Goal: Transaction & Acquisition: Obtain resource

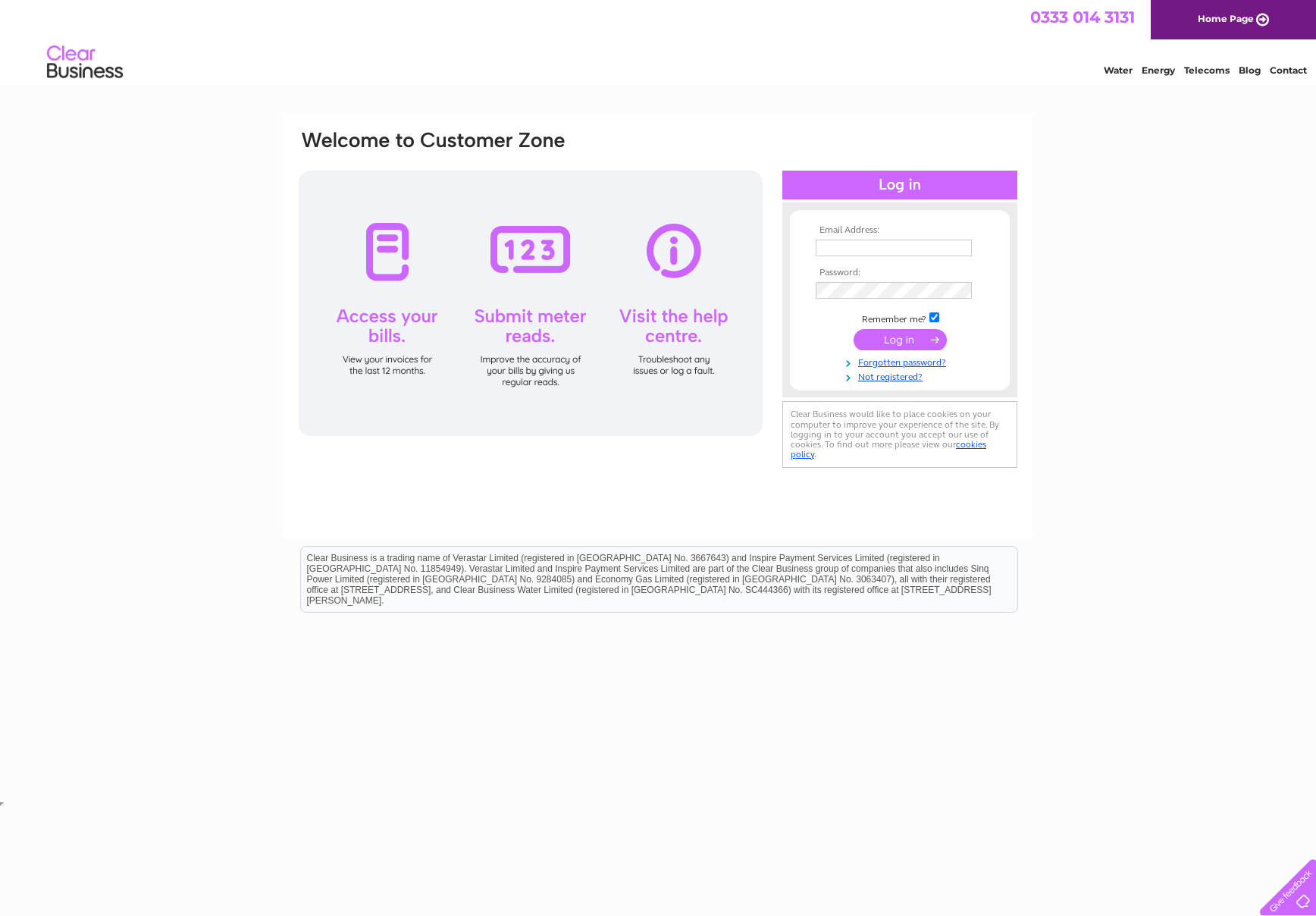
type input "kevin@hot-brand.com"
click at [896, 342] on input "submit" at bounding box center [901, 339] width 94 height 21
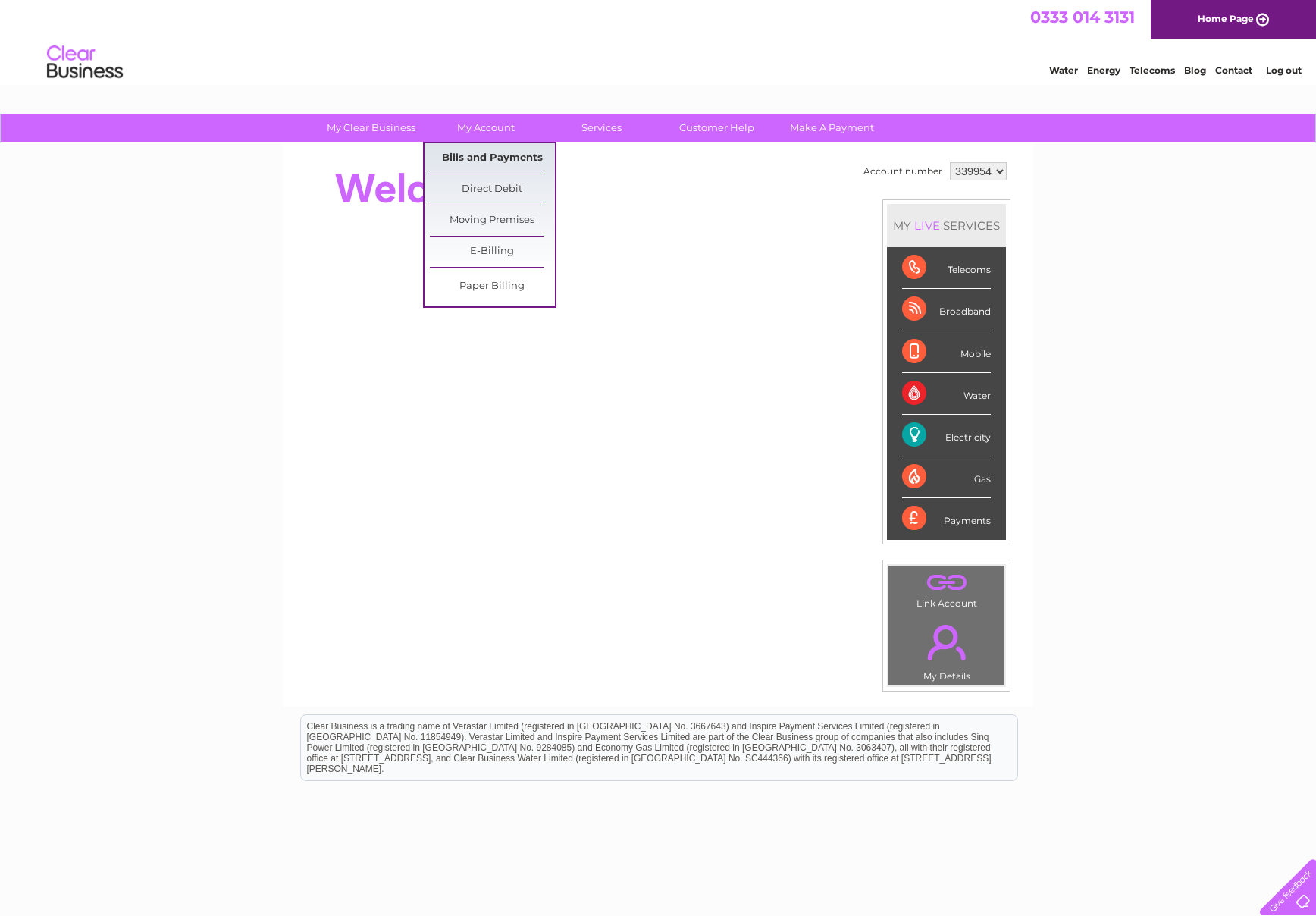
click at [479, 154] on link "Bills and Payments" at bounding box center [492, 158] width 125 height 30
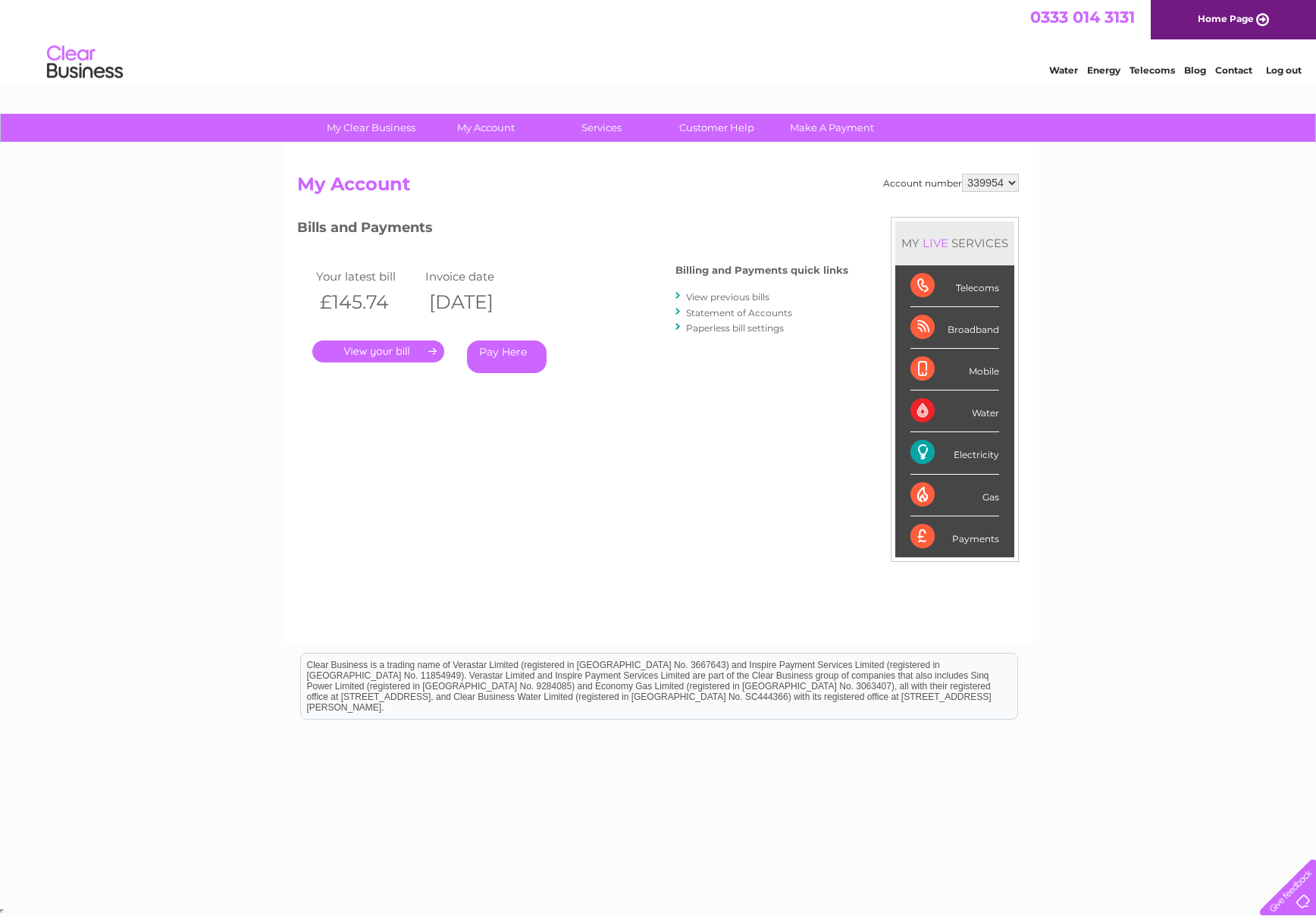
click at [392, 349] on link "." at bounding box center [379, 351] width 132 height 22
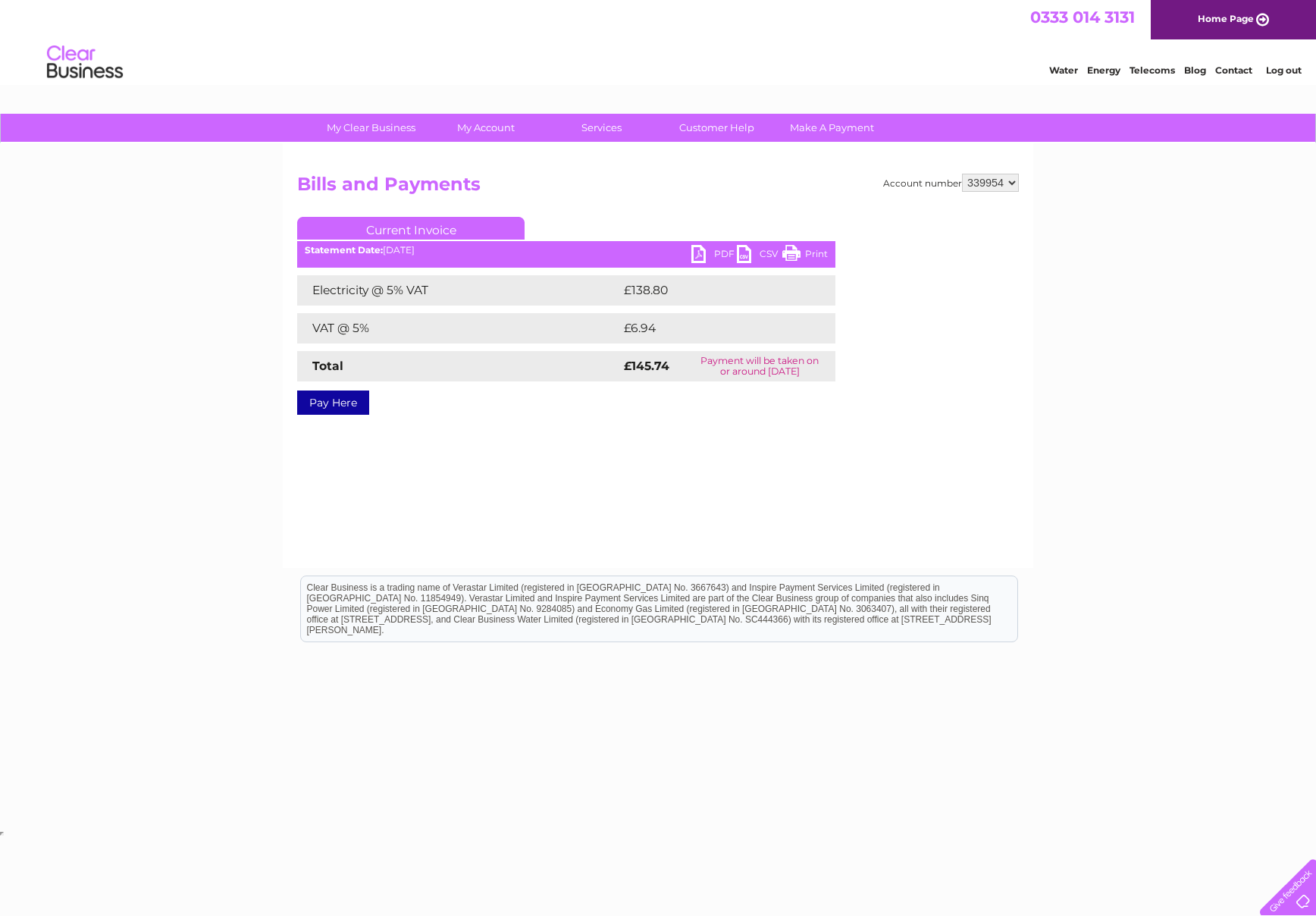
click at [419, 232] on link "Current Invoice" at bounding box center [411, 227] width 227 height 23
click at [627, 504] on div "Account number 339954 Bills and Payments Current Invoice PDF CSV Print £138.80" at bounding box center [658, 355] width 750 height 425
click at [704, 252] on link "PDF" at bounding box center [714, 256] width 45 height 22
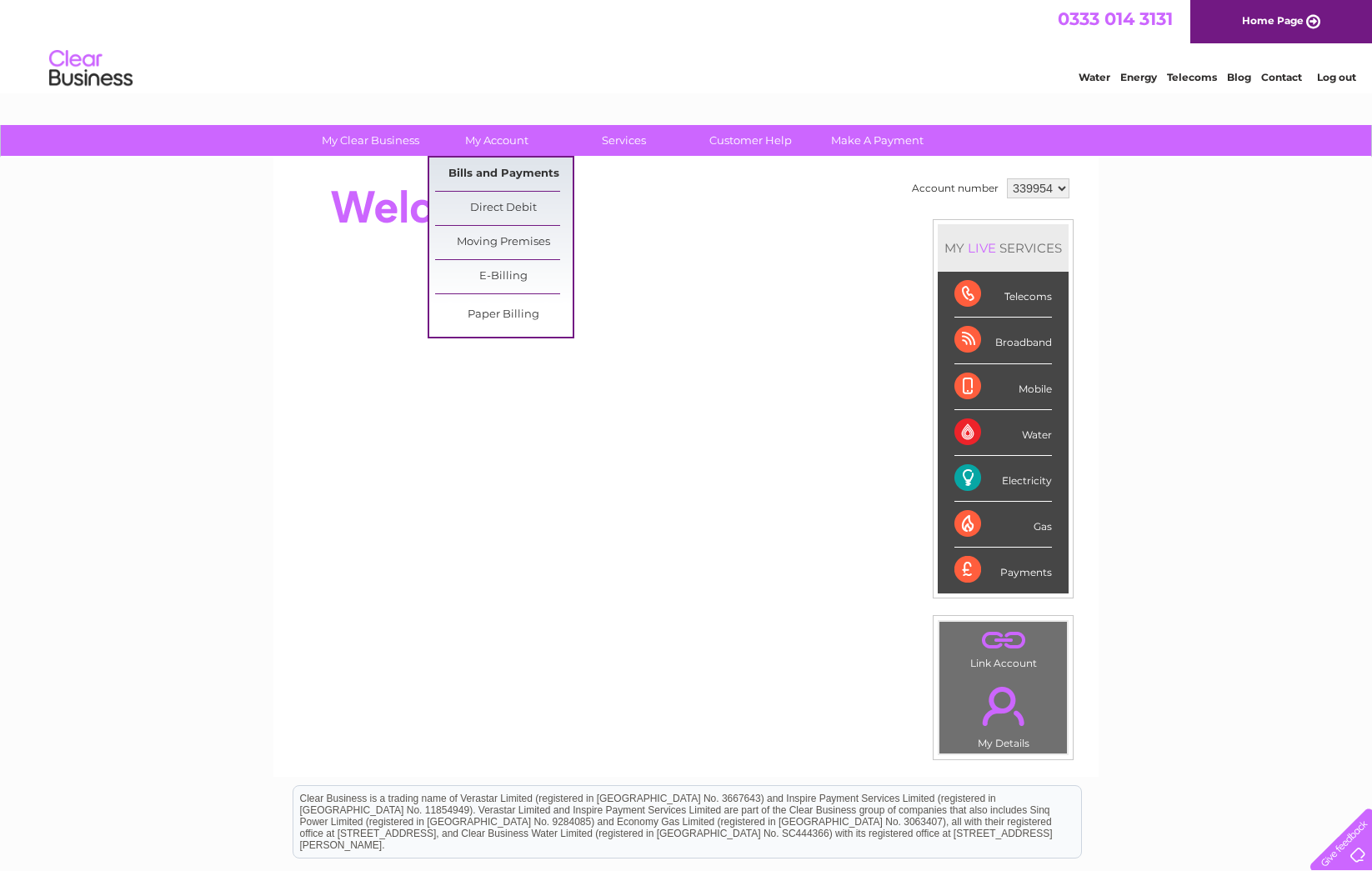
click at [493, 173] on link "Bills and Payments" at bounding box center [505, 174] width 138 height 33
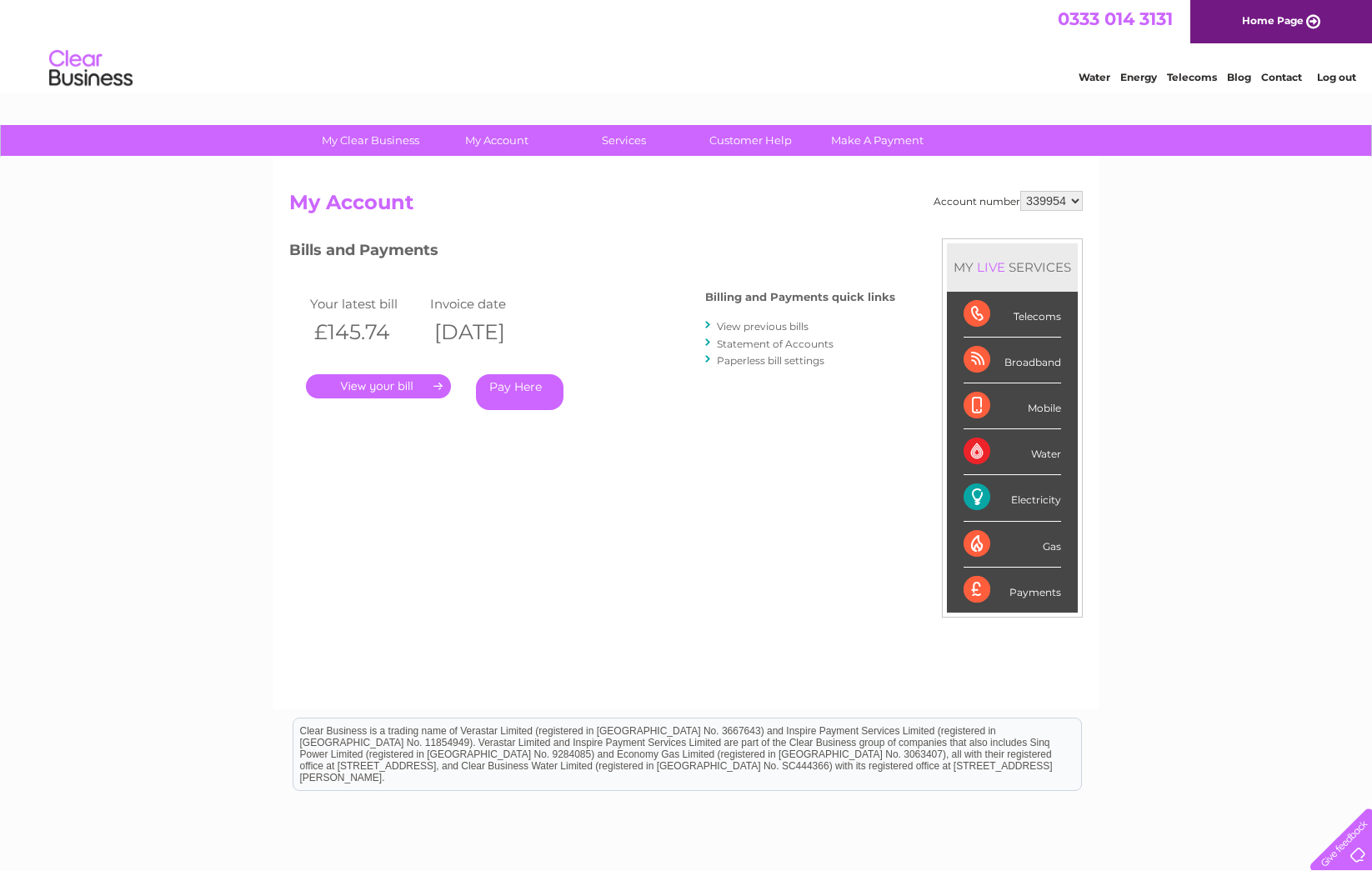
click at [781, 325] on link "View previous bills" at bounding box center [763, 326] width 92 height 13
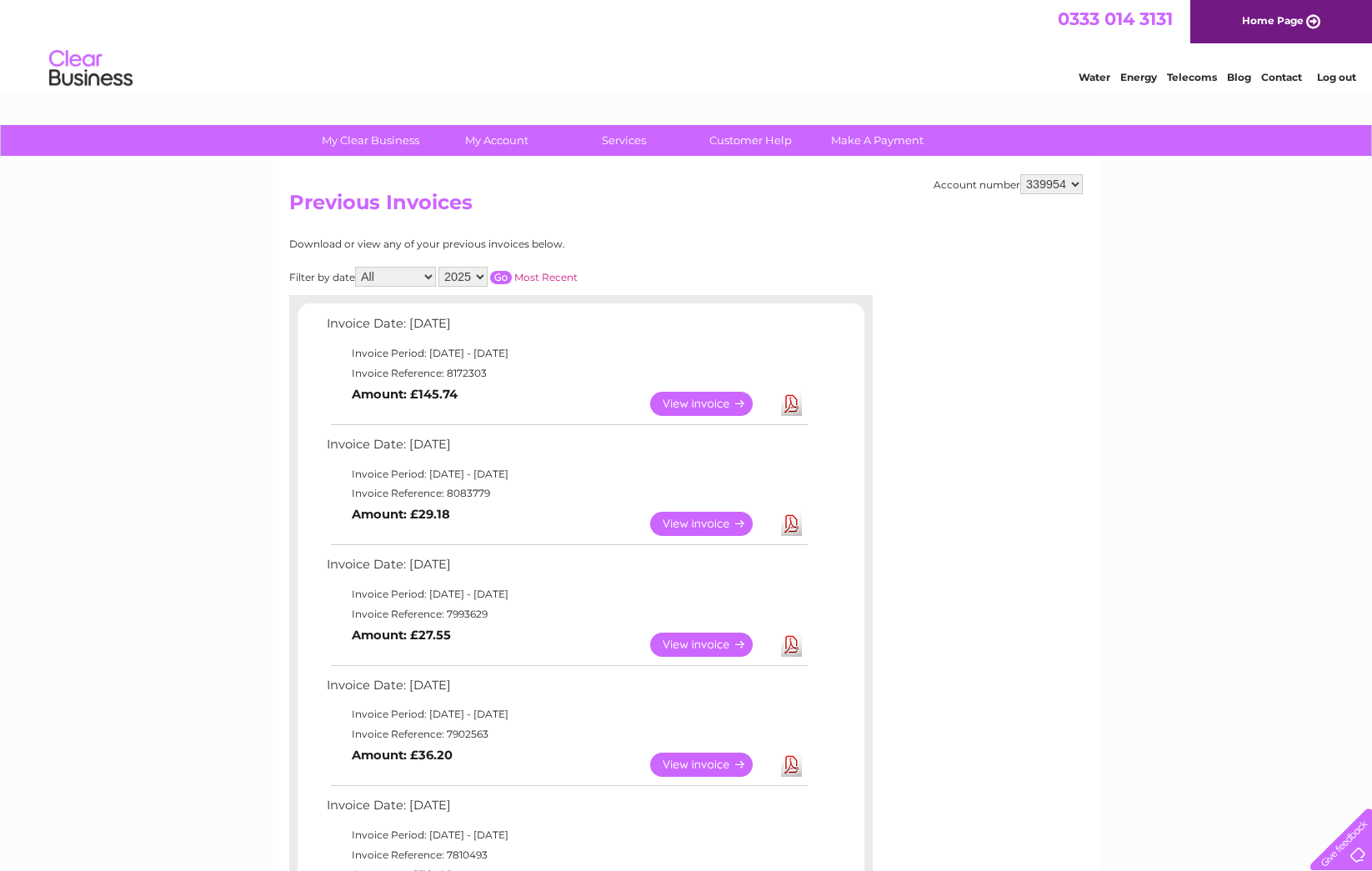
click at [703, 524] on link "View" at bounding box center [711, 524] width 122 height 24
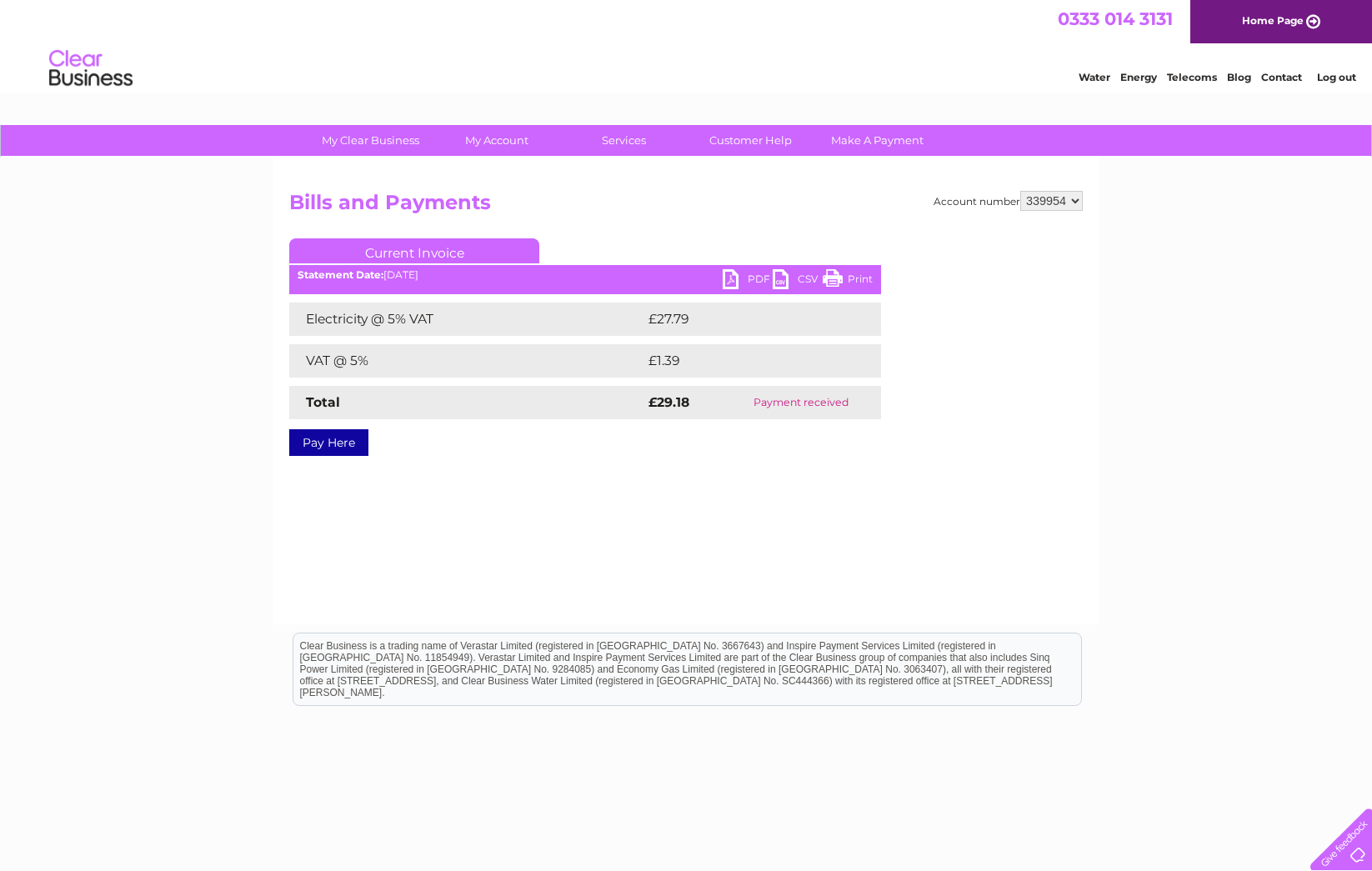
click at [739, 274] on link "PDF" at bounding box center [748, 281] width 50 height 24
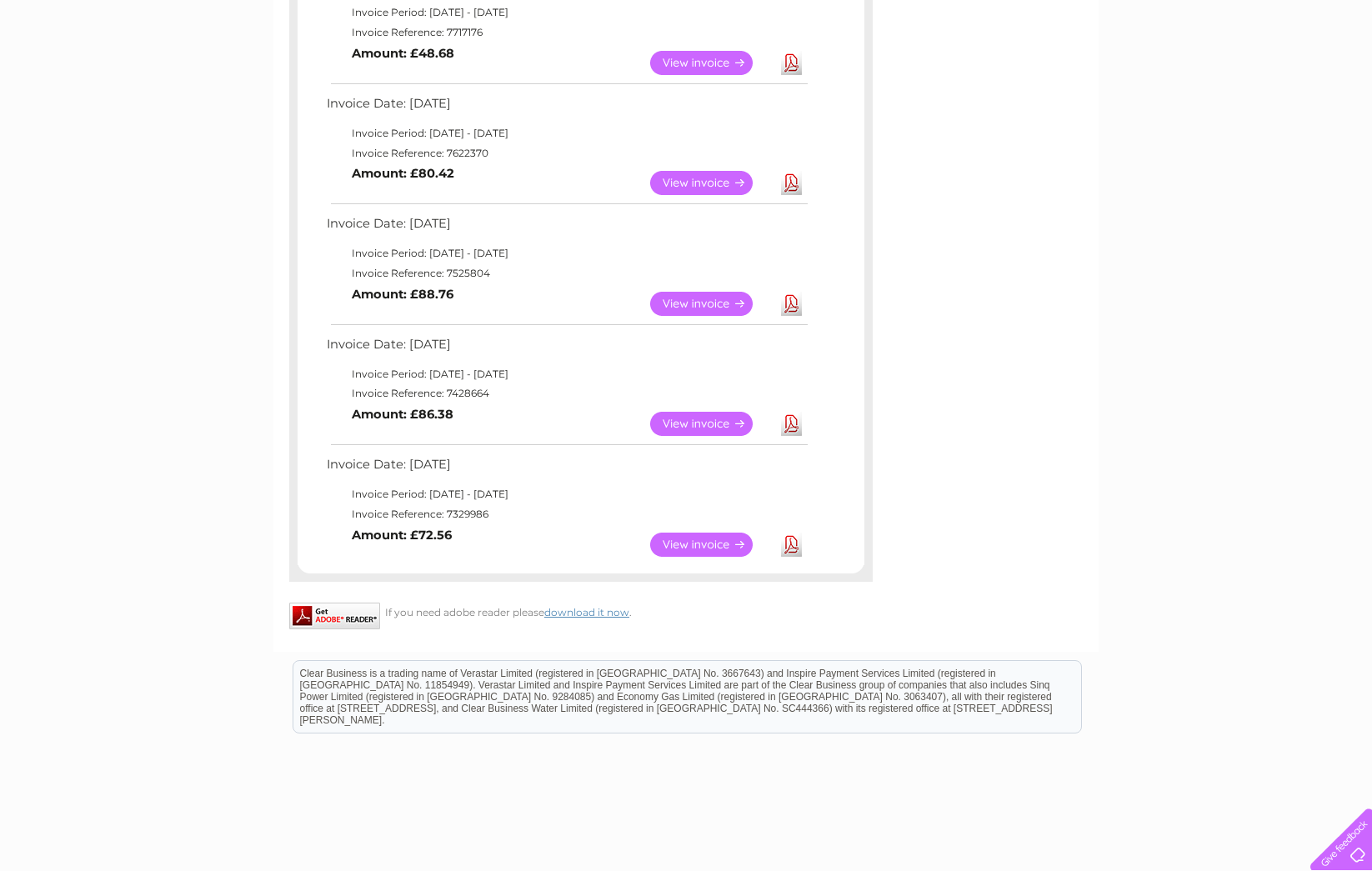
scroll to position [948, 0]
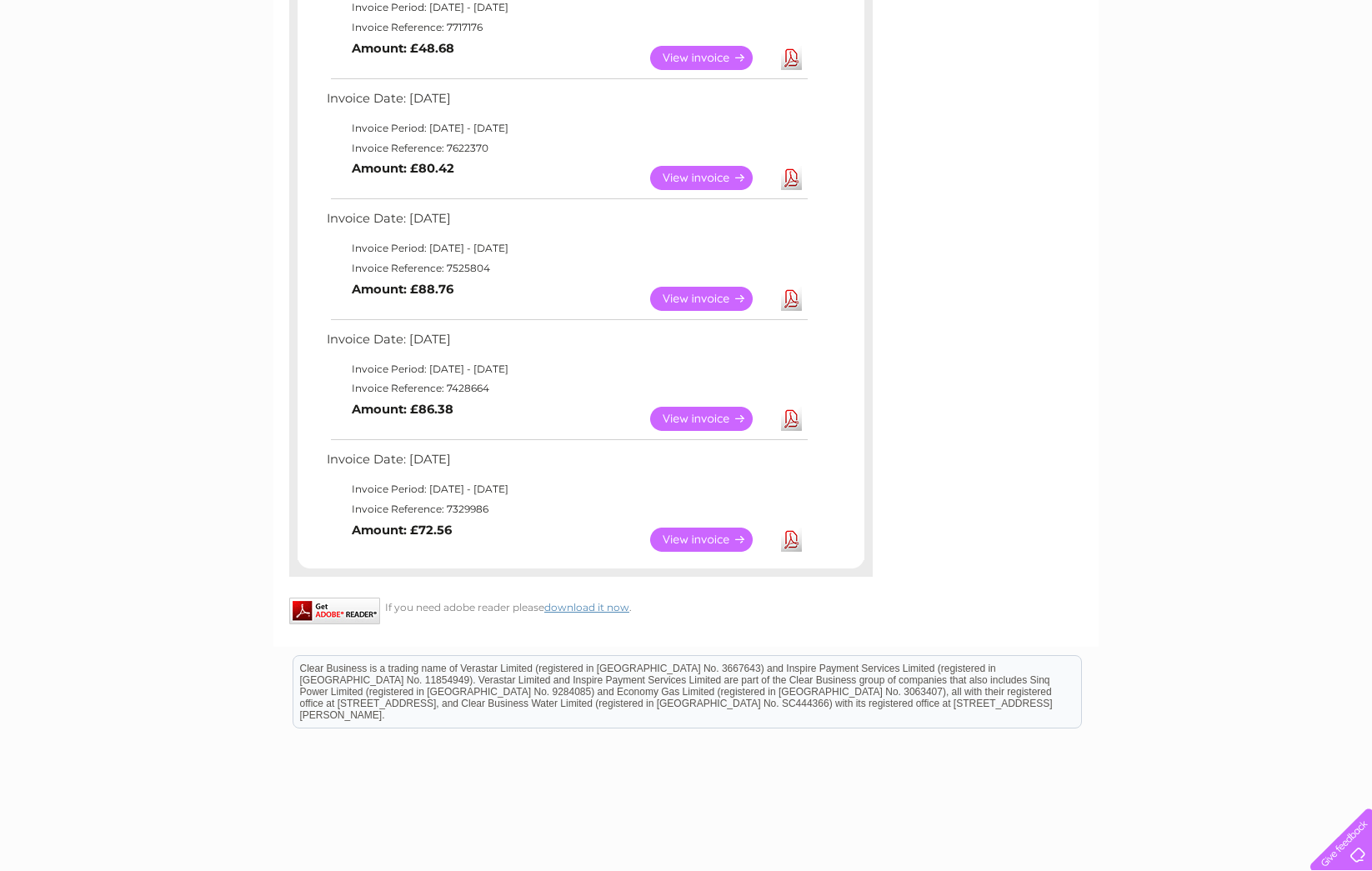
click at [693, 544] on link "View" at bounding box center [711, 539] width 122 height 24
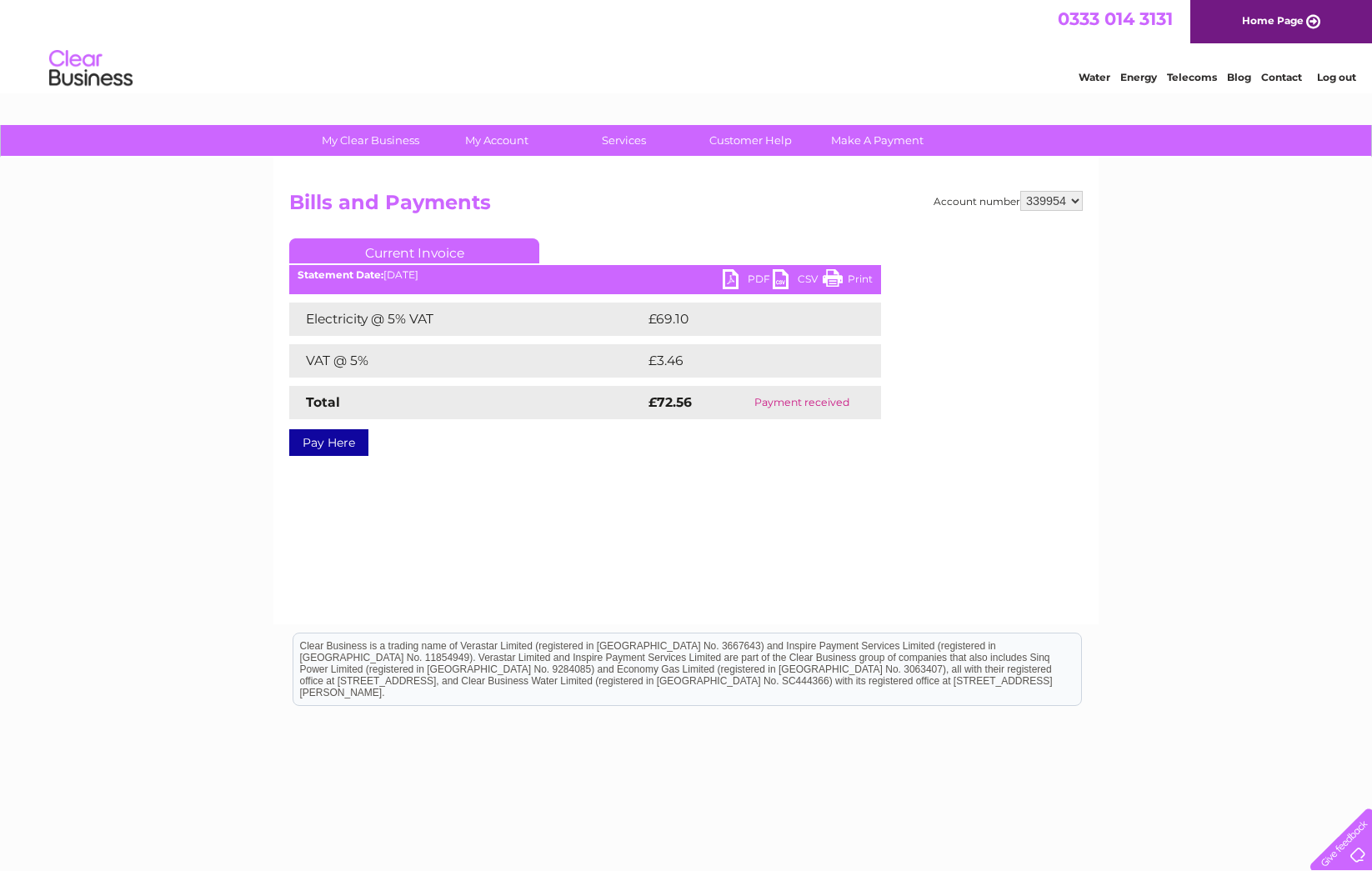
click at [747, 282] on link "PDF" at bounding box center [748, 281] width 50 height 24
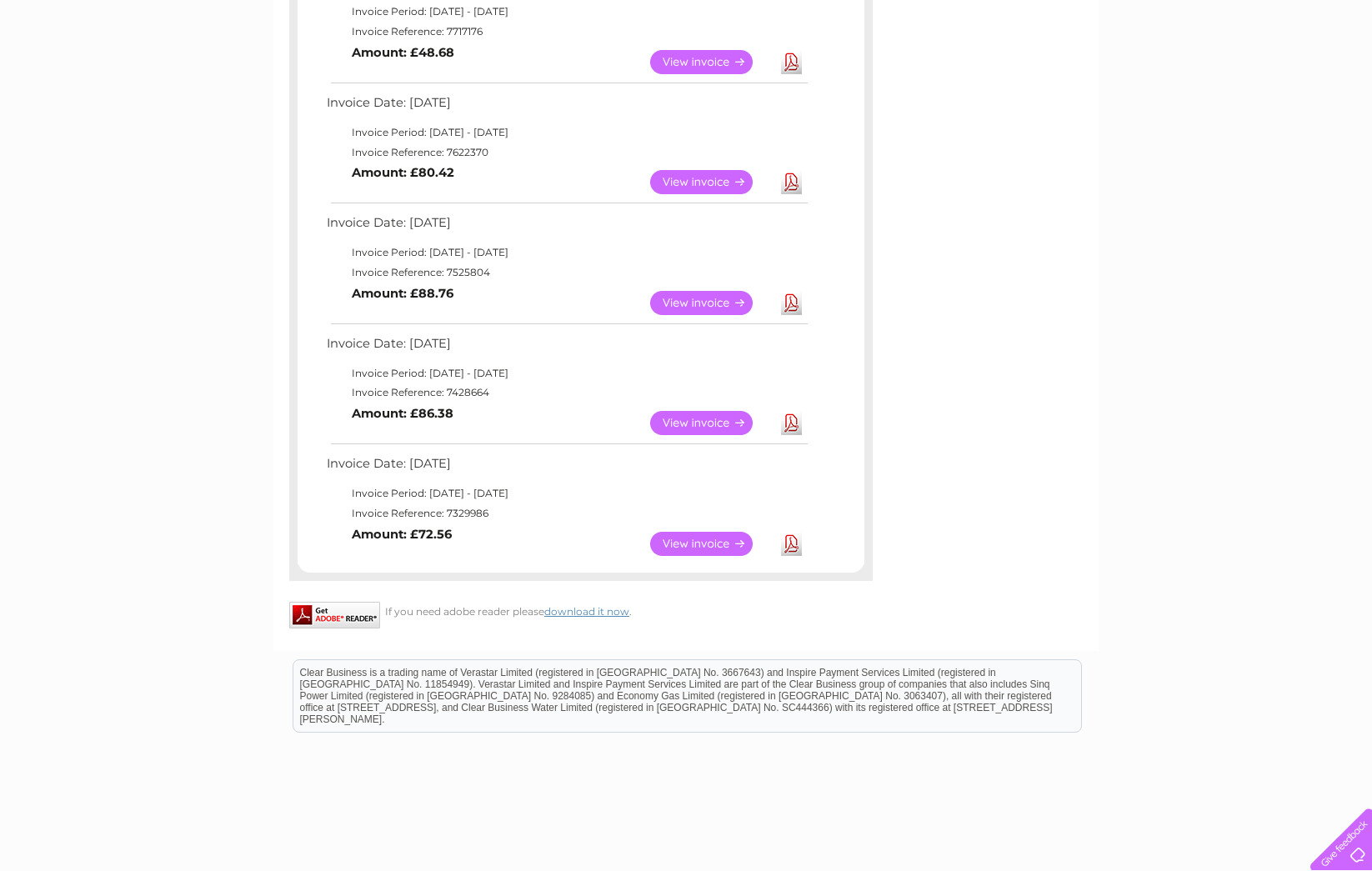
click at [692, 424] on link "View" at bounding box center [711, 423] width 122 height 24
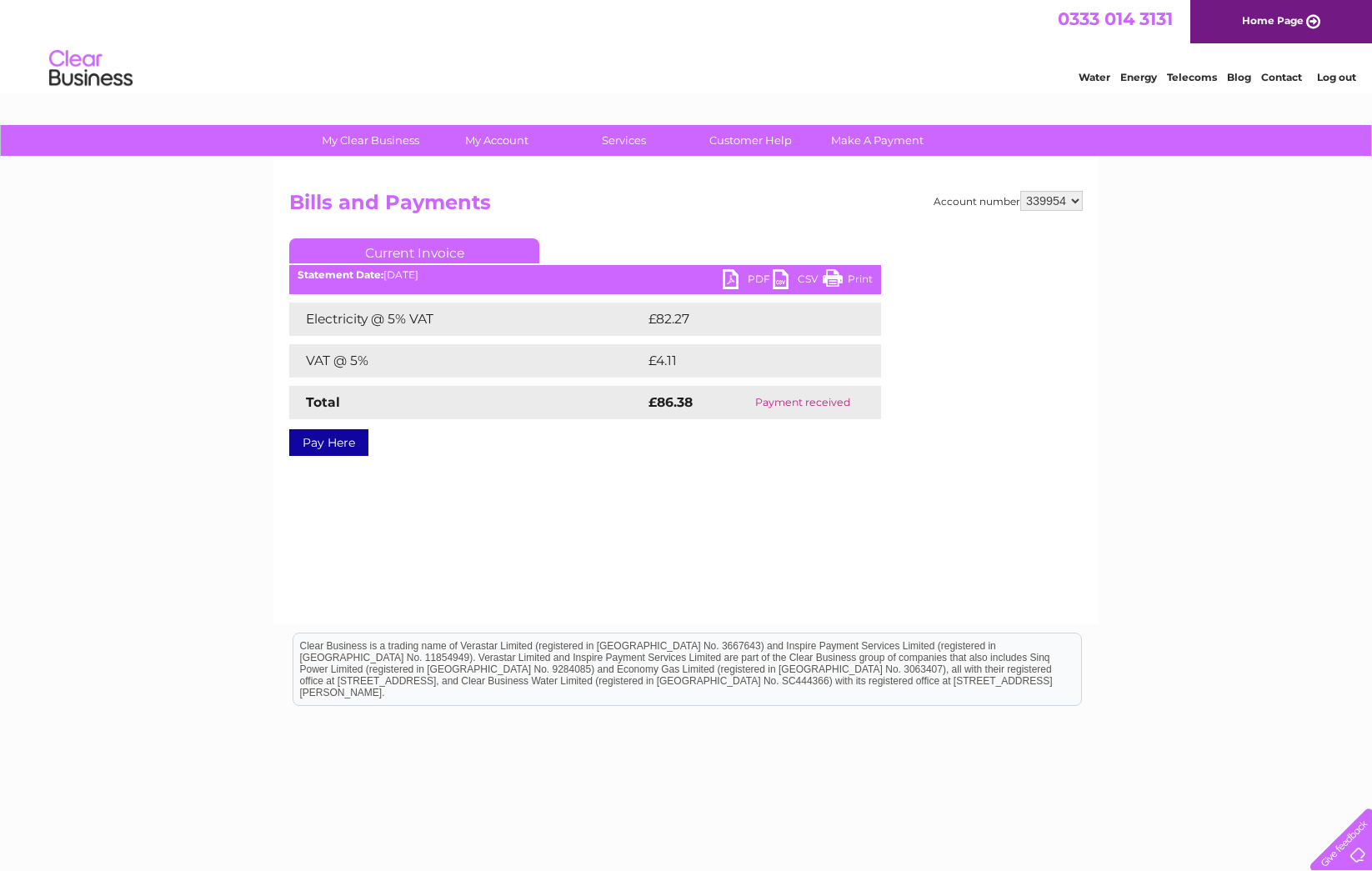
scroll to position [50, 0]
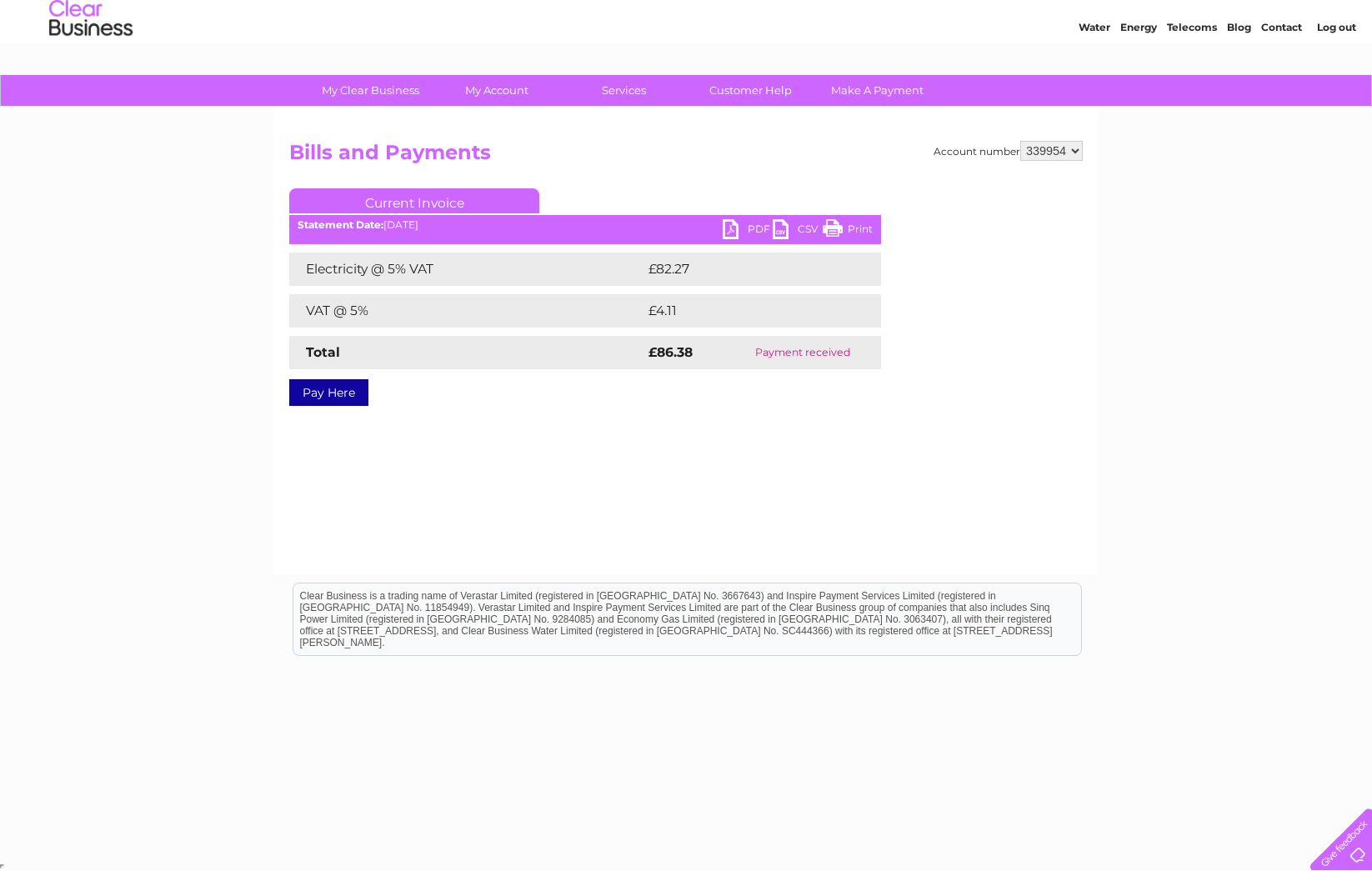
click at [748, 232] on link "PDF" at bounding box center [748, 232] width 50 height 24
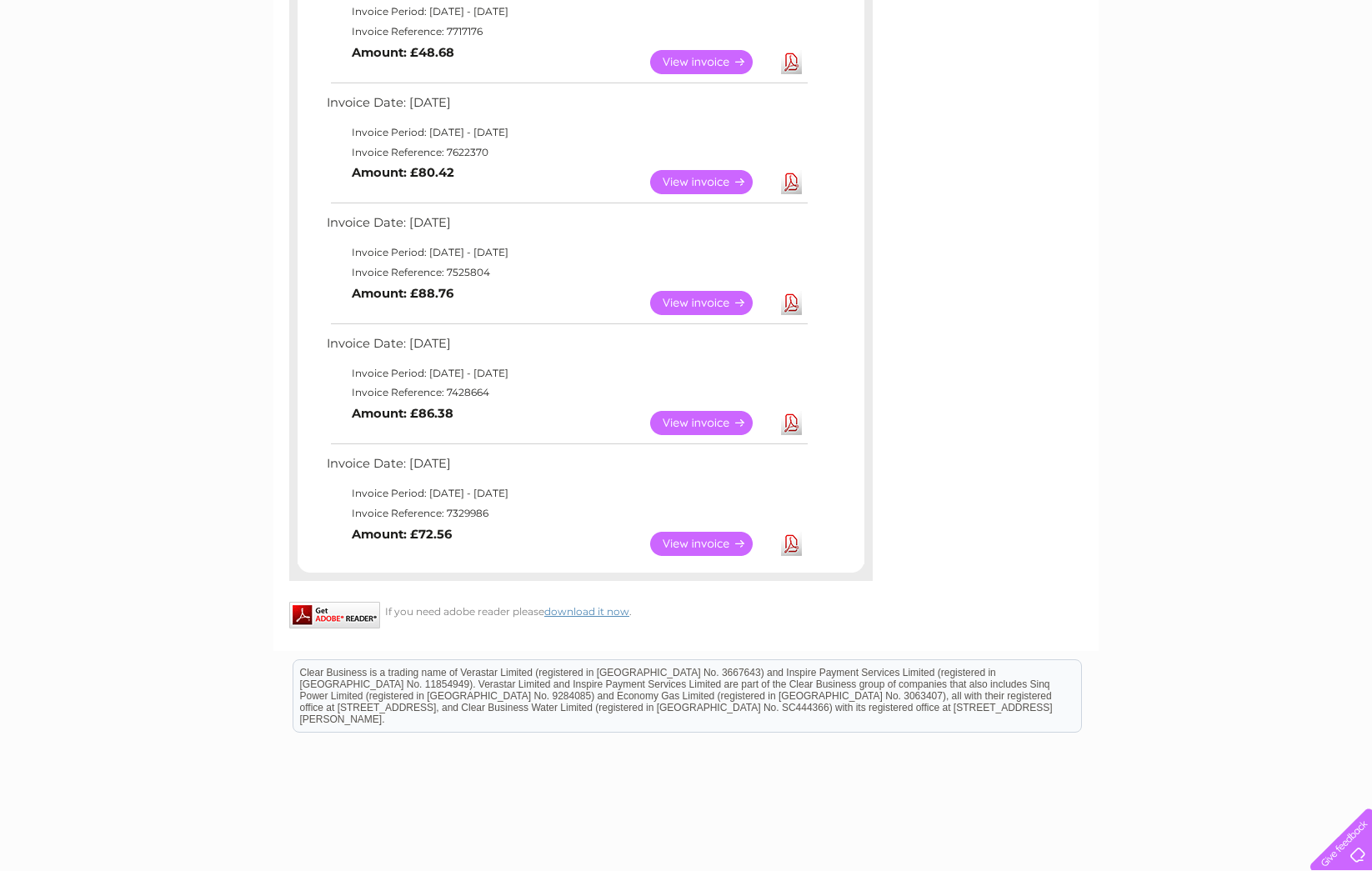
click at [686, 301] on link "View" at bounding box center [711, 303] width 122 height 24
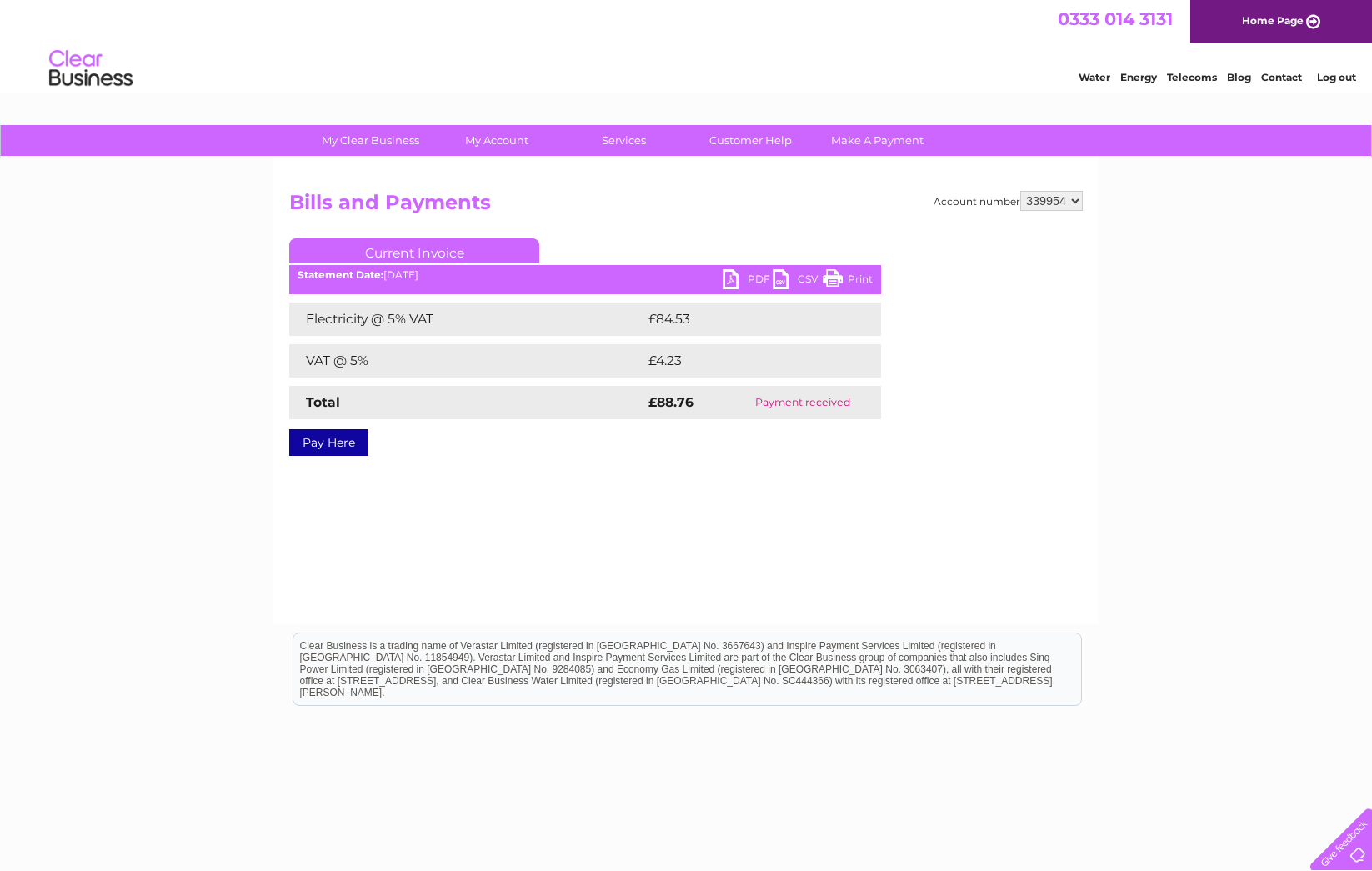
click at [732, 277] on link "PDF" at bounding box center [748, 281] width 50 height 24
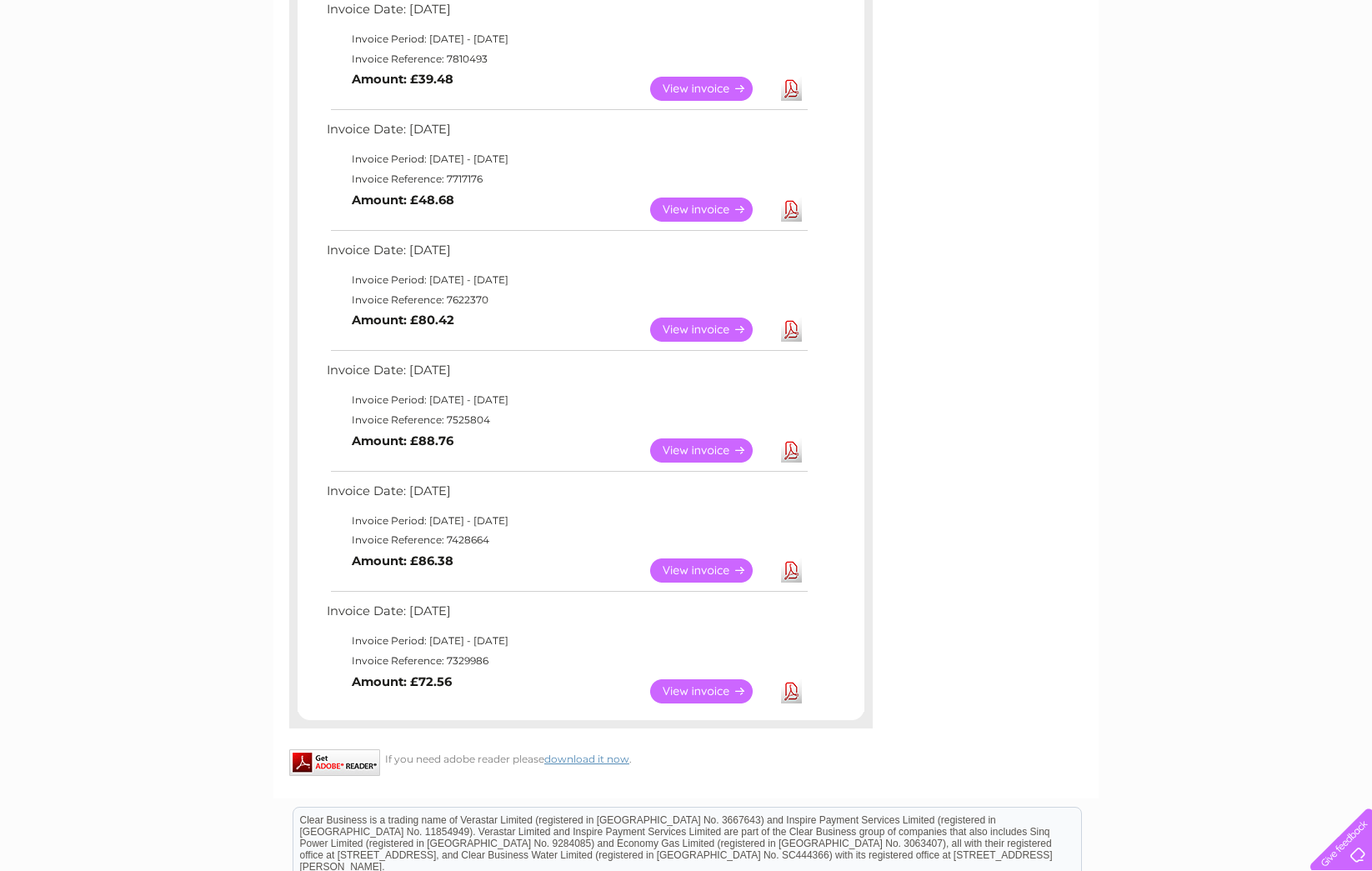
click at [701, 328] on link "View" at bounding box center [711, 330] width 122 height 24
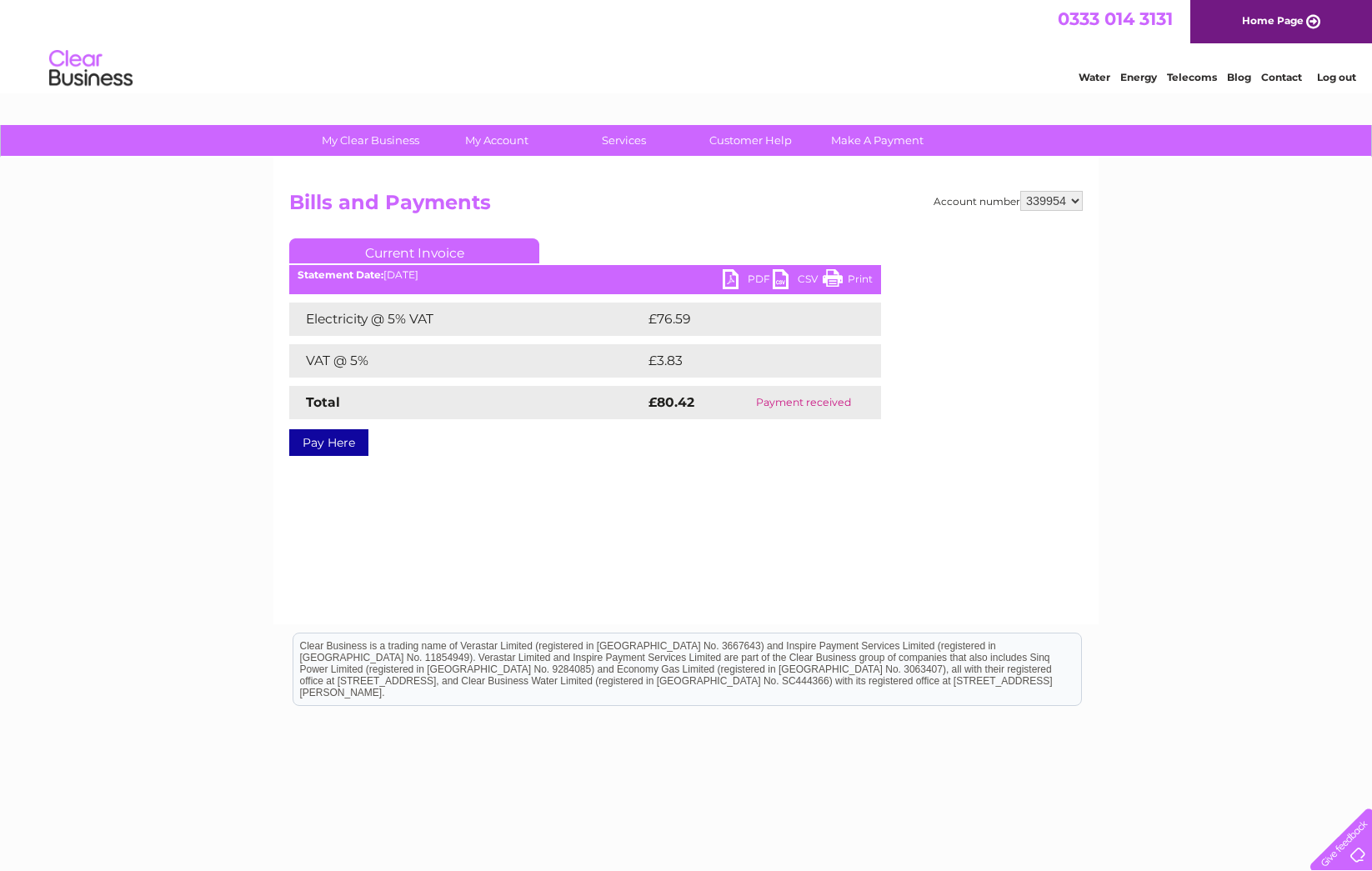
click at [741, 279] on link "PDF" at bounding box center [748, 281] width 50 height 24
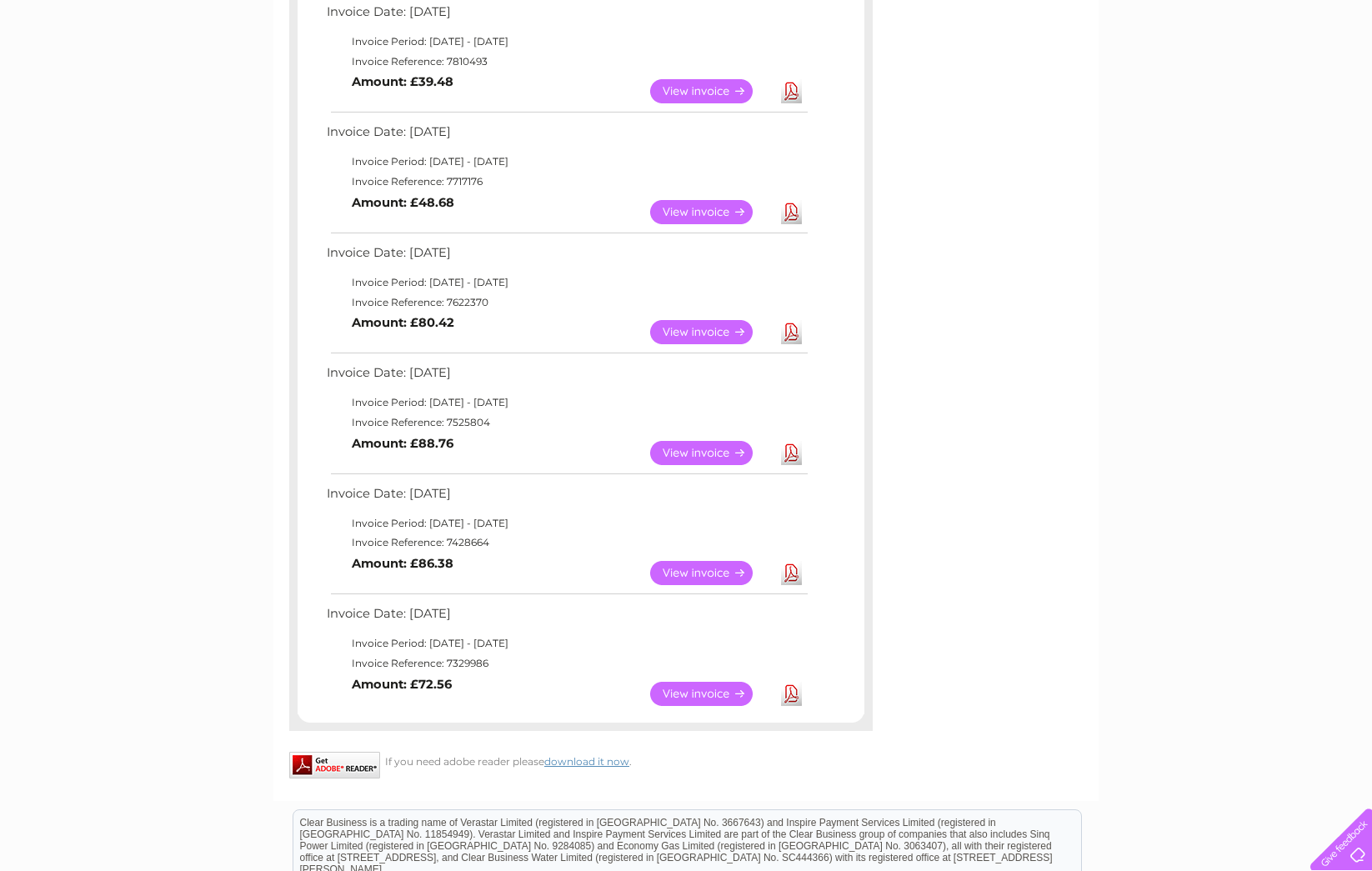
click at [716, 215] on link "View" at bounding box center [711, 212] width 122 height 24
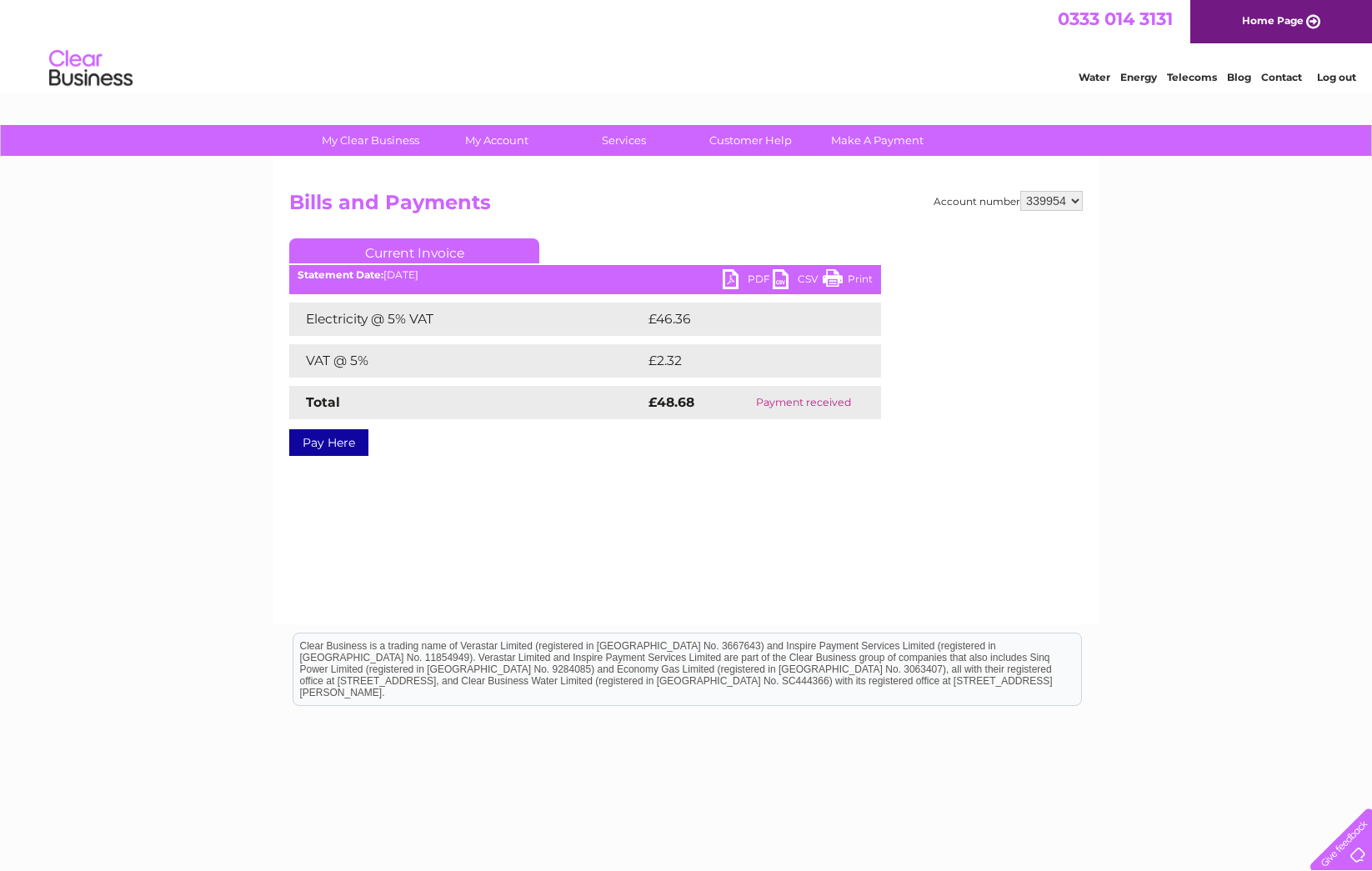
click at [752, 283] on link "PDF" at bounding box center [748, 281] width 50 height 24
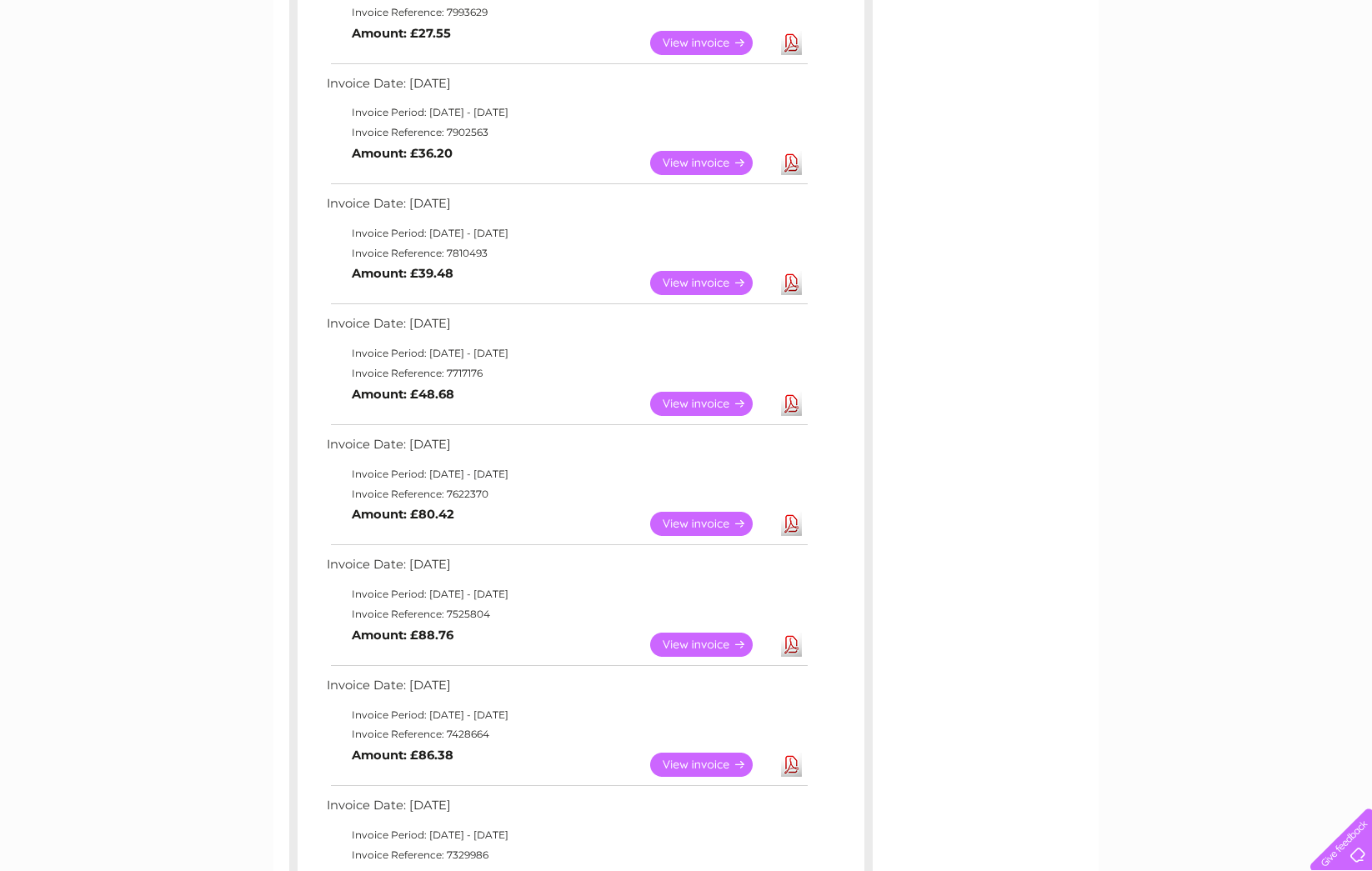
scroll to position [590, 0]
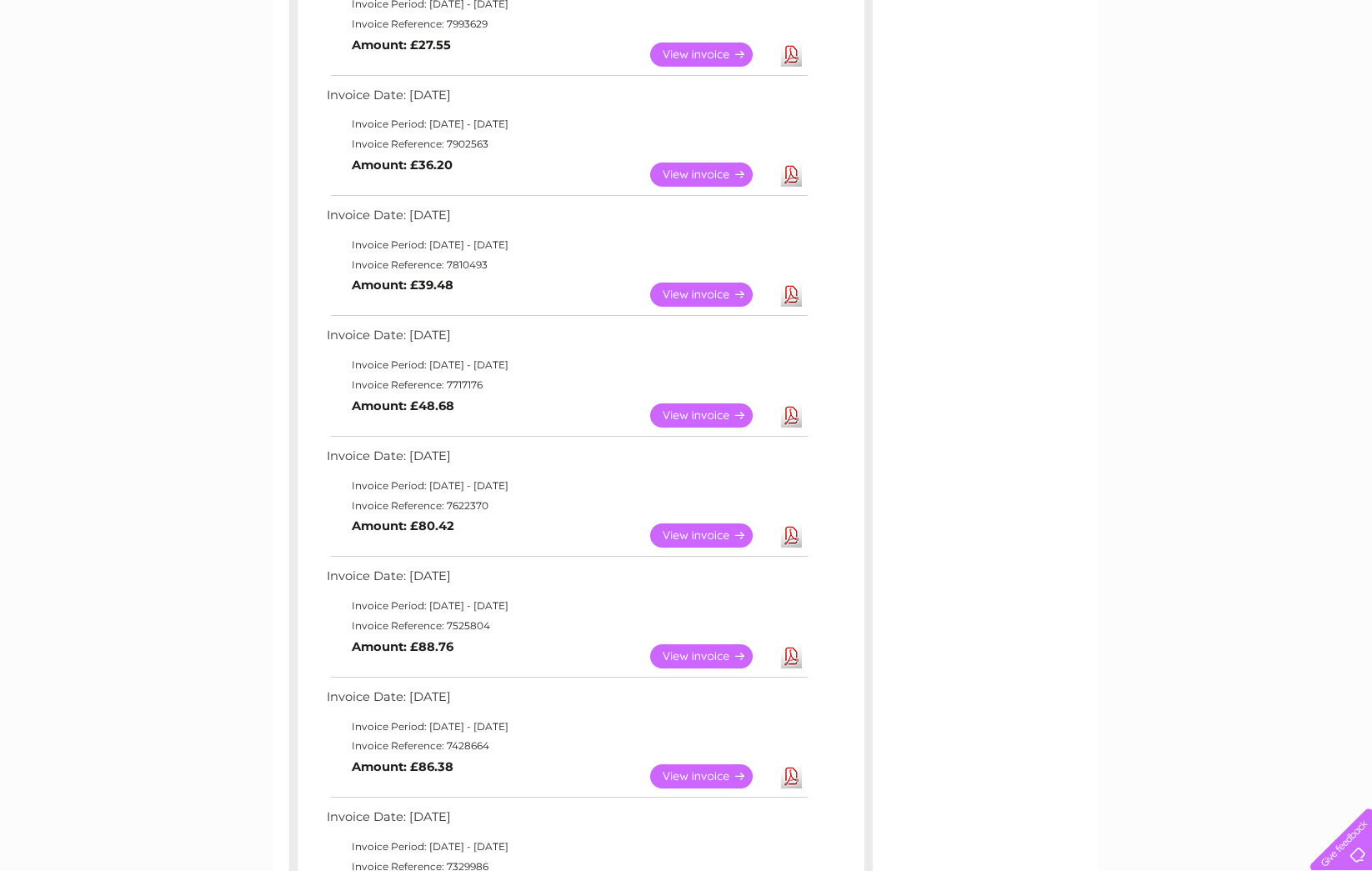
click at [718, 292] on link "View" at bounding box center [711, 295] width 122 height 24
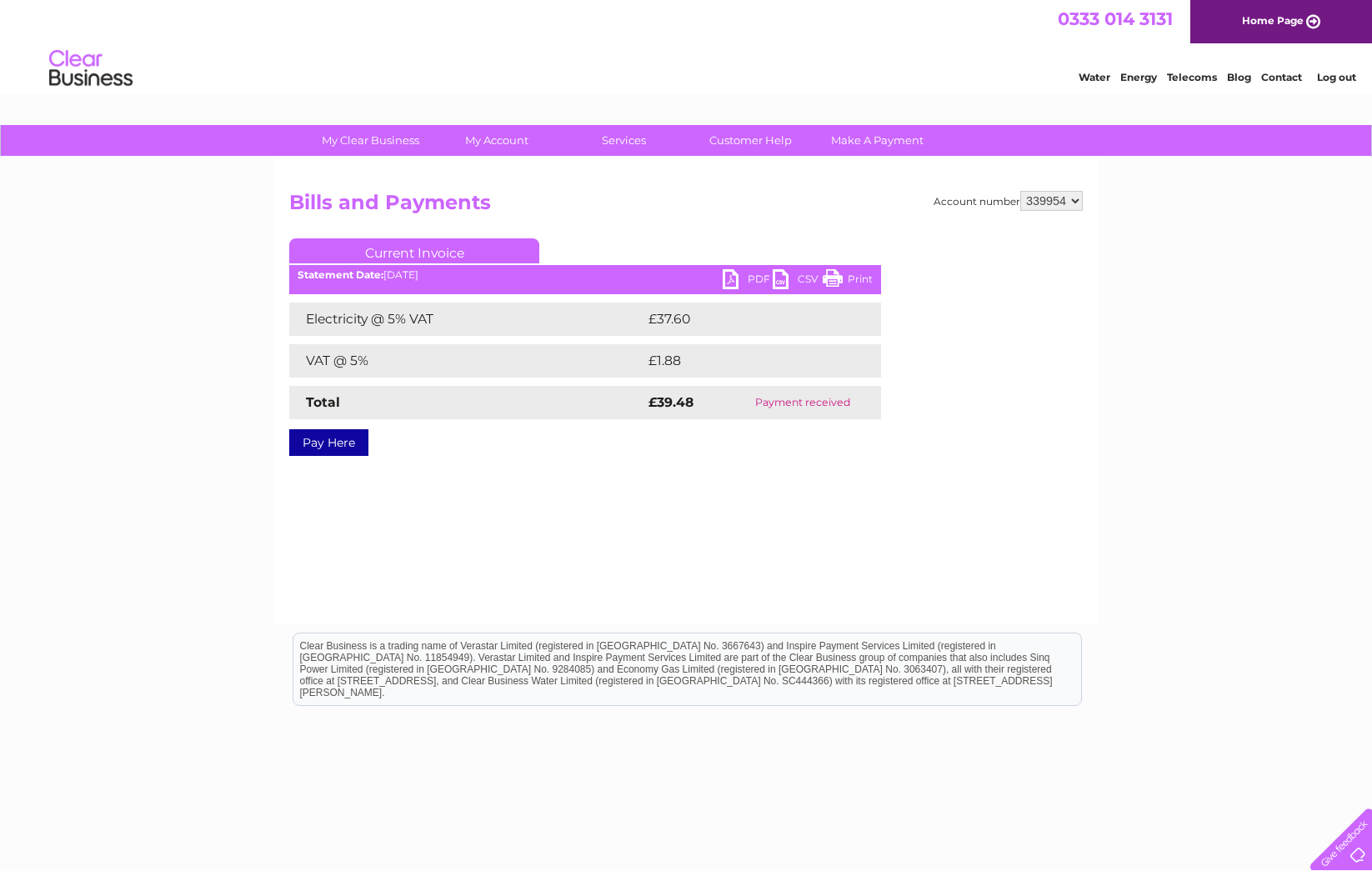
click at [751, 272] on link "PDF" at bounding box center [748, 281] width 50 height 24
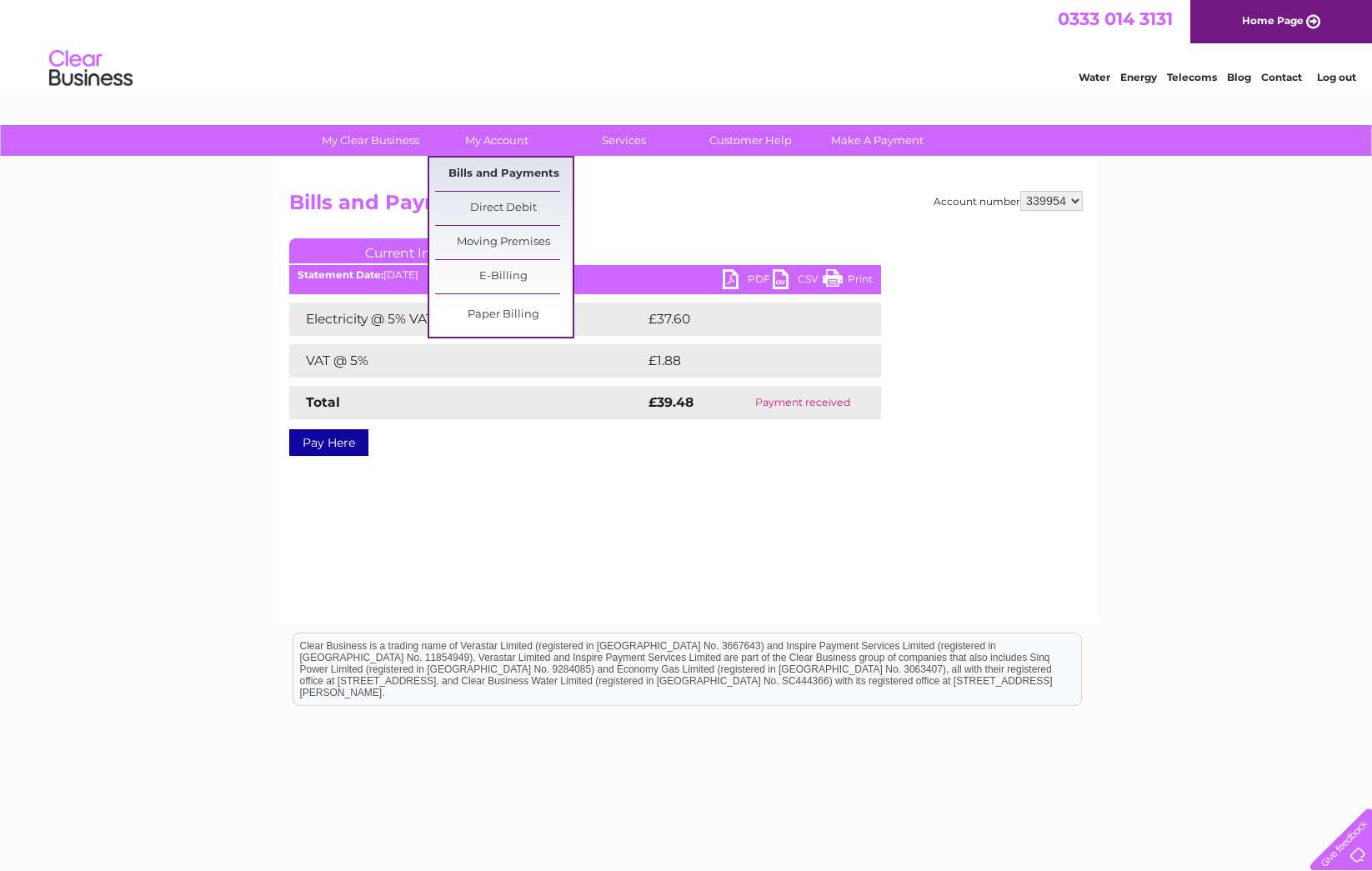
click at [510, 170] on link "Bills and Payments" at bounding box center [505, 174] width 138 height 33
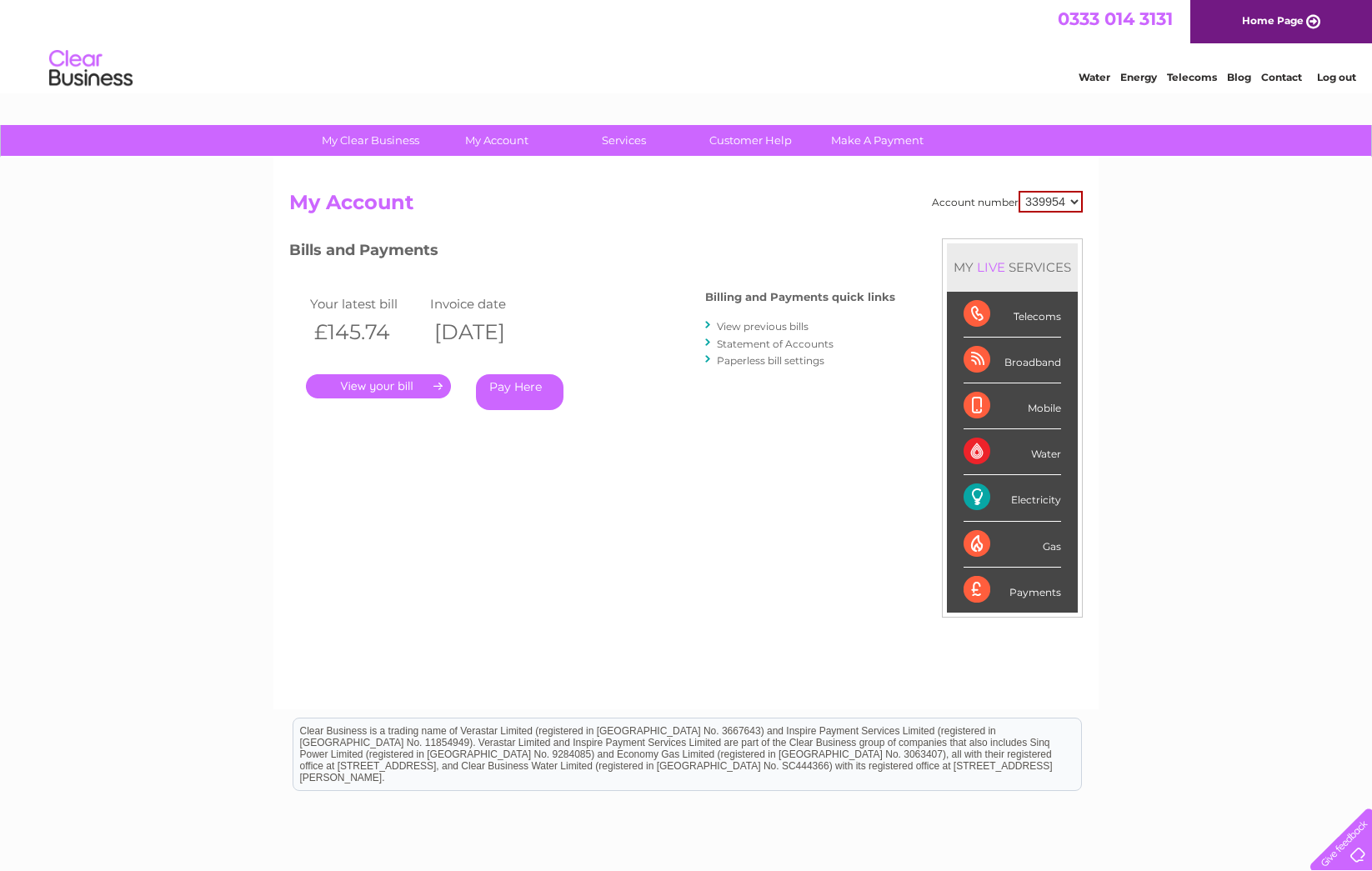
click at [364, 383] on link "." at bounding box center [379, 386] width 145 height 24
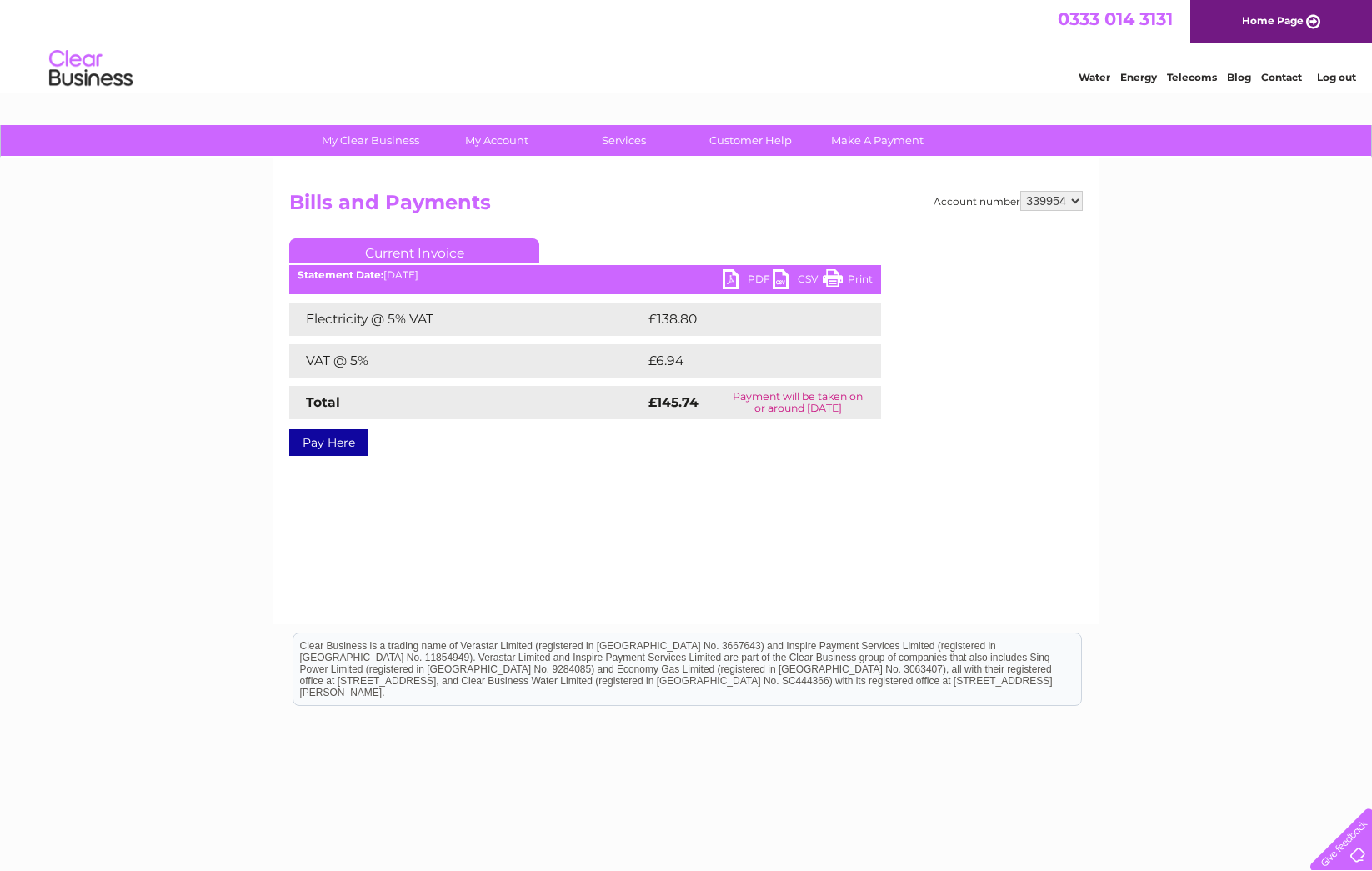
click at [745, 281] on link "PDF" at bounding box center [748, 281] width 50 height 24
